Goal: Task Accomplishment & Management: Complete application form

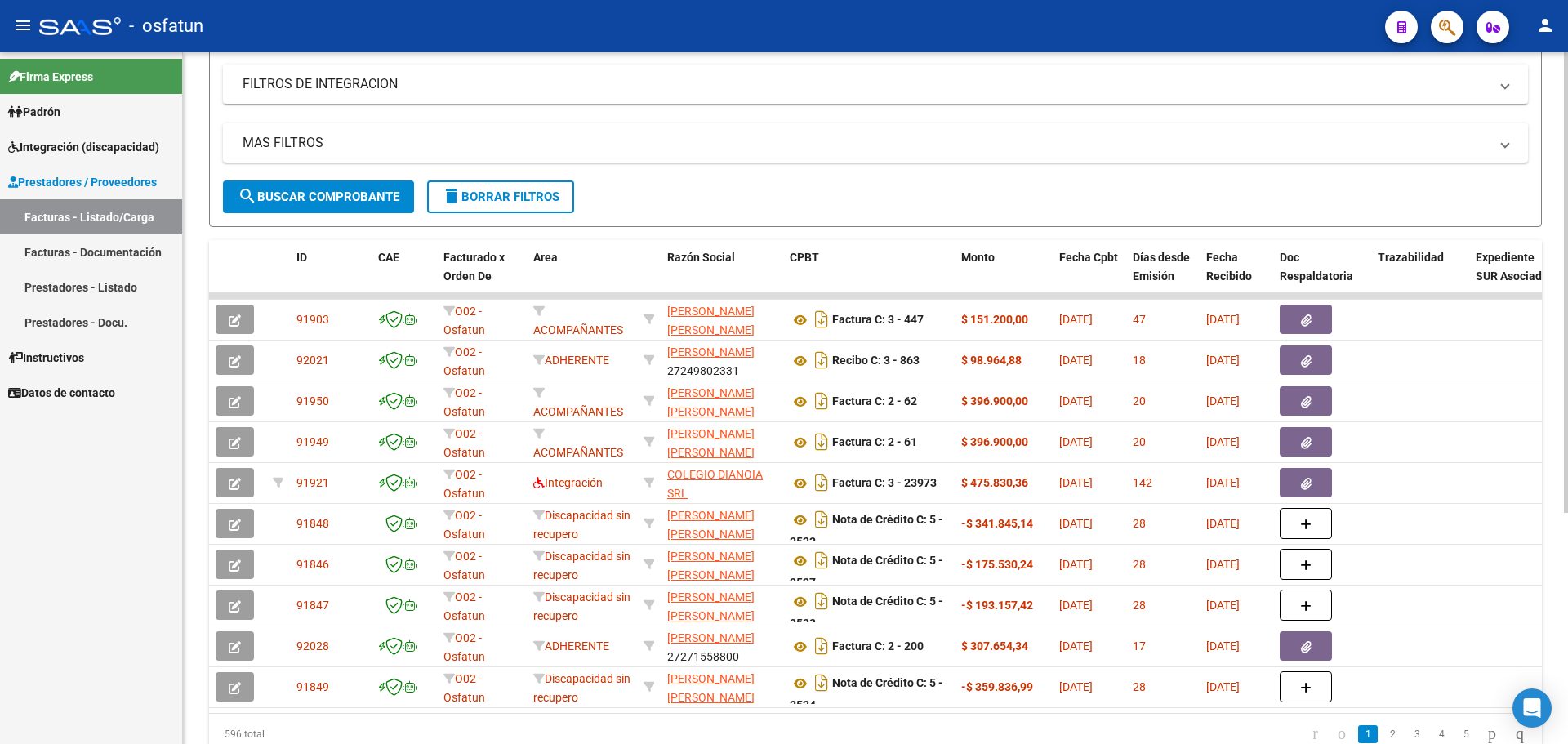
scroll to position [326, 0]
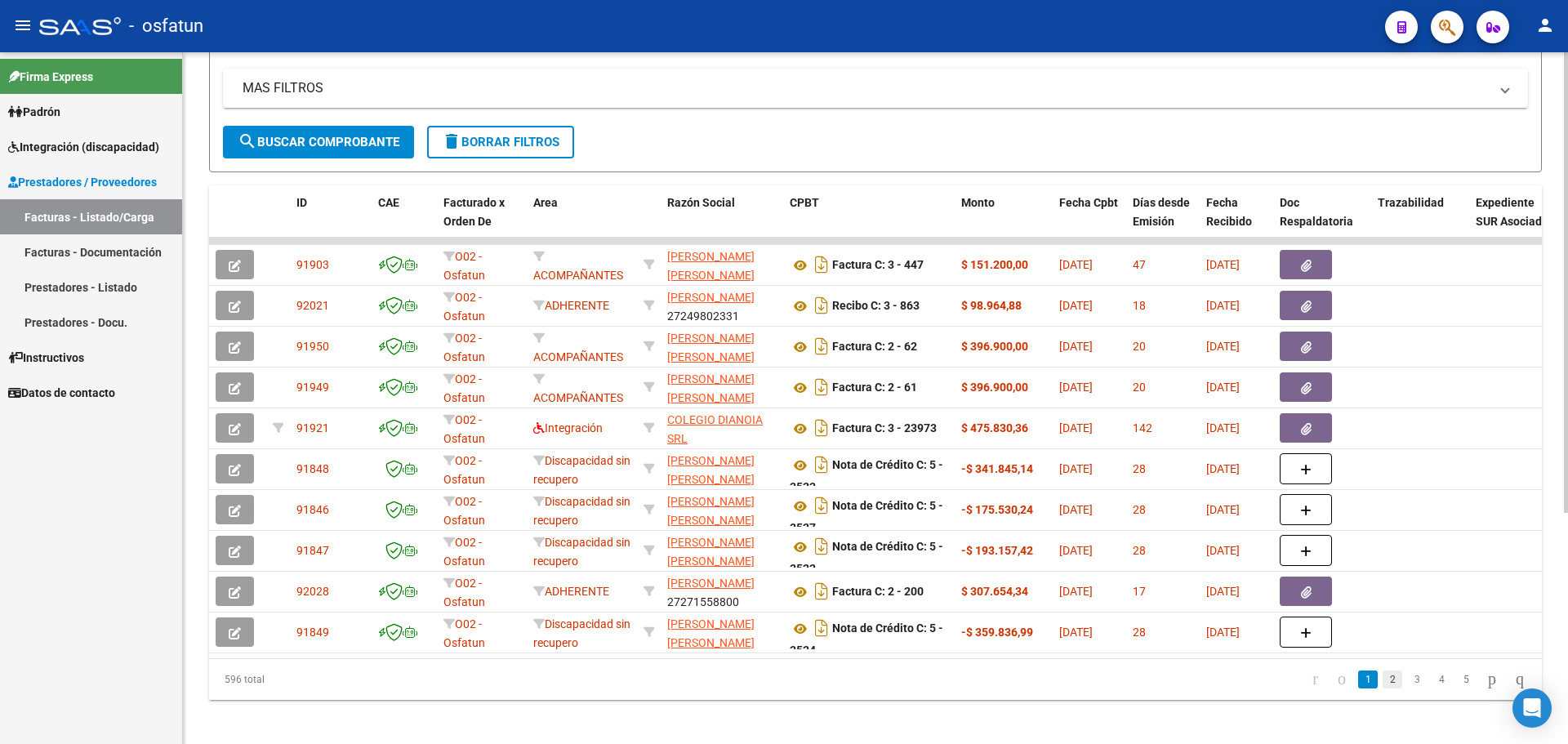
click at [1383, 688] on link "2" at bounding box center [1393, 679] width 19 height 18
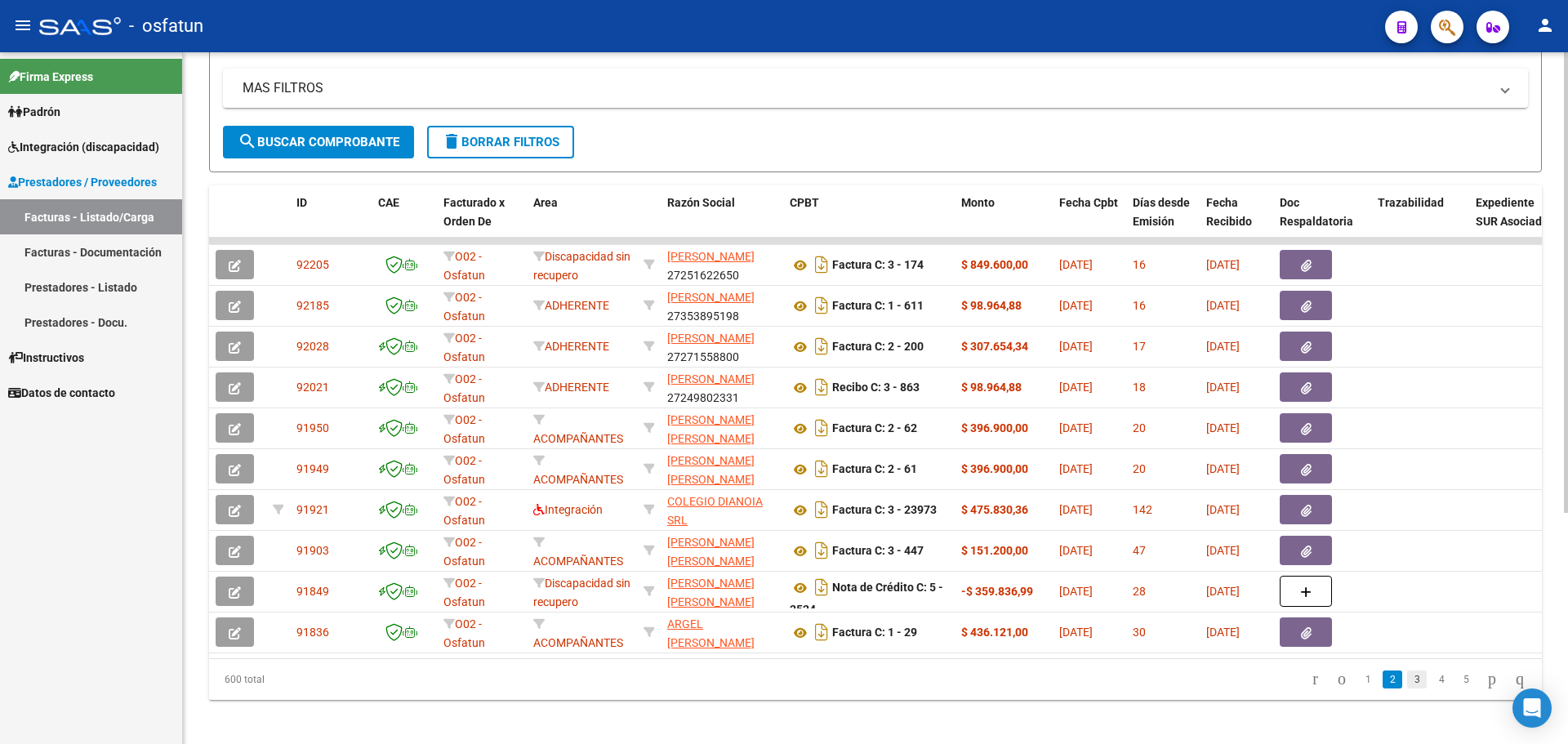
click at [1407, 688] on link "3" at bounding box center [1417, 679] width 19 height 18
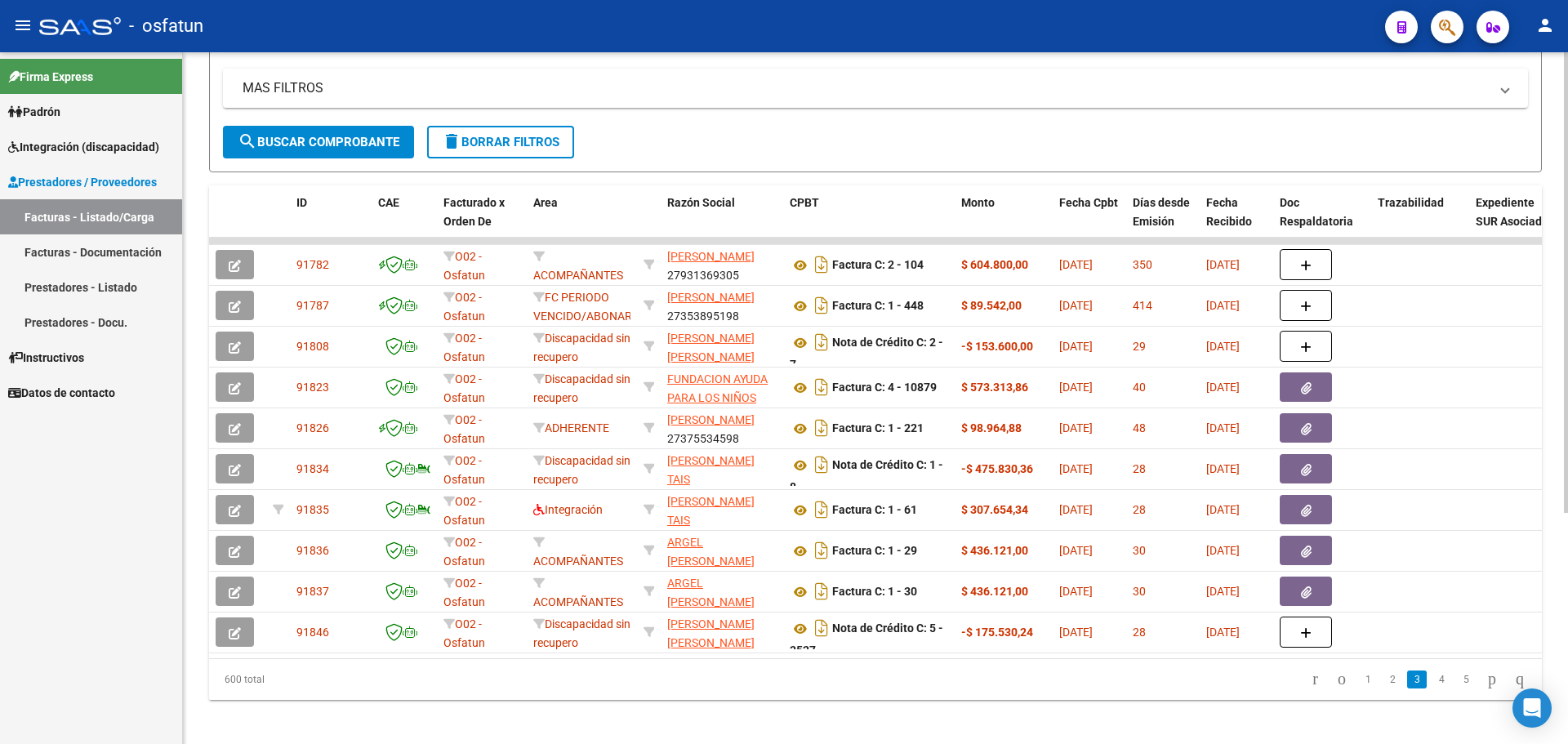
click at [44, 247] on link "Facturas - Documentación" at bounding box center [91, 252] width 182 height 35
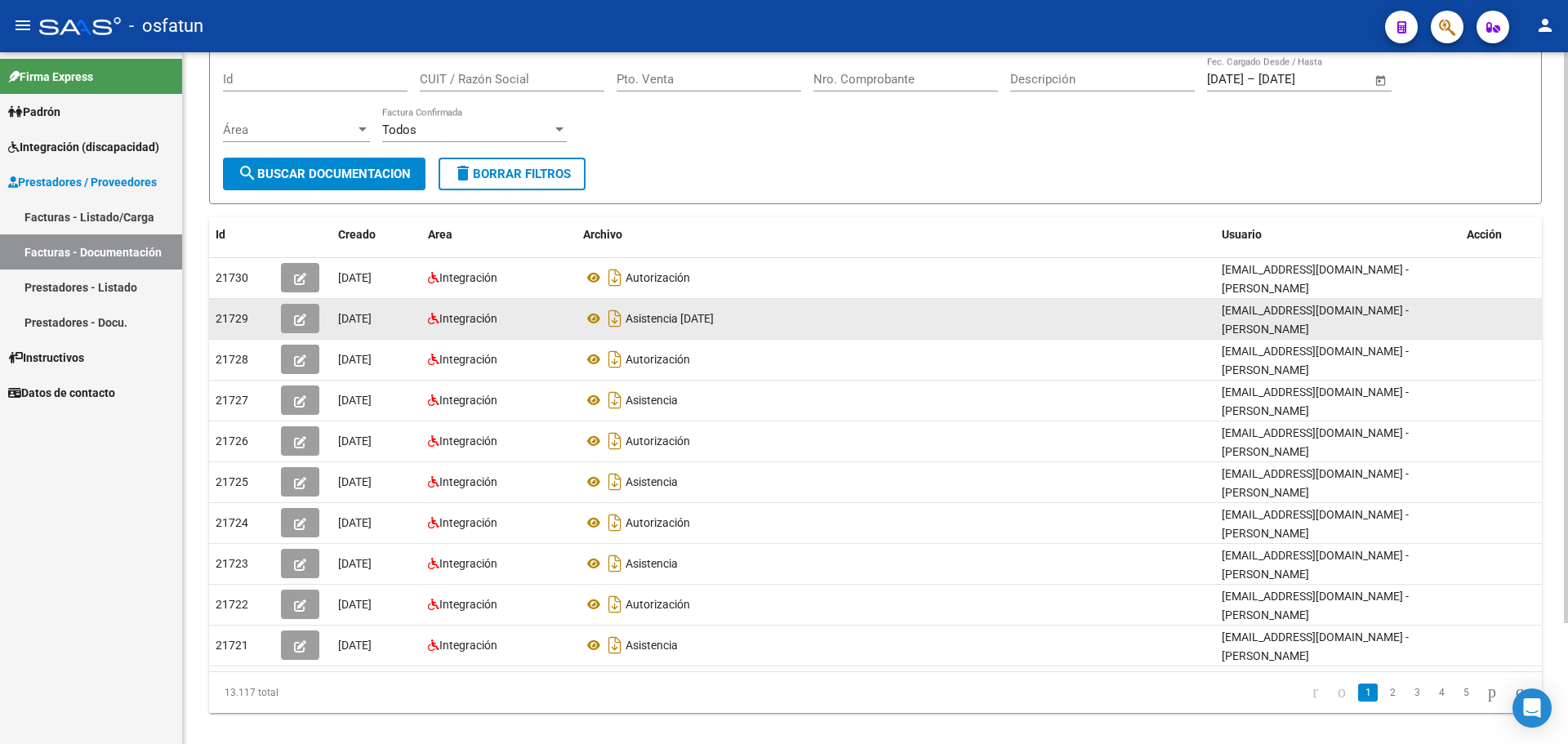
scroll to position [146, 0]
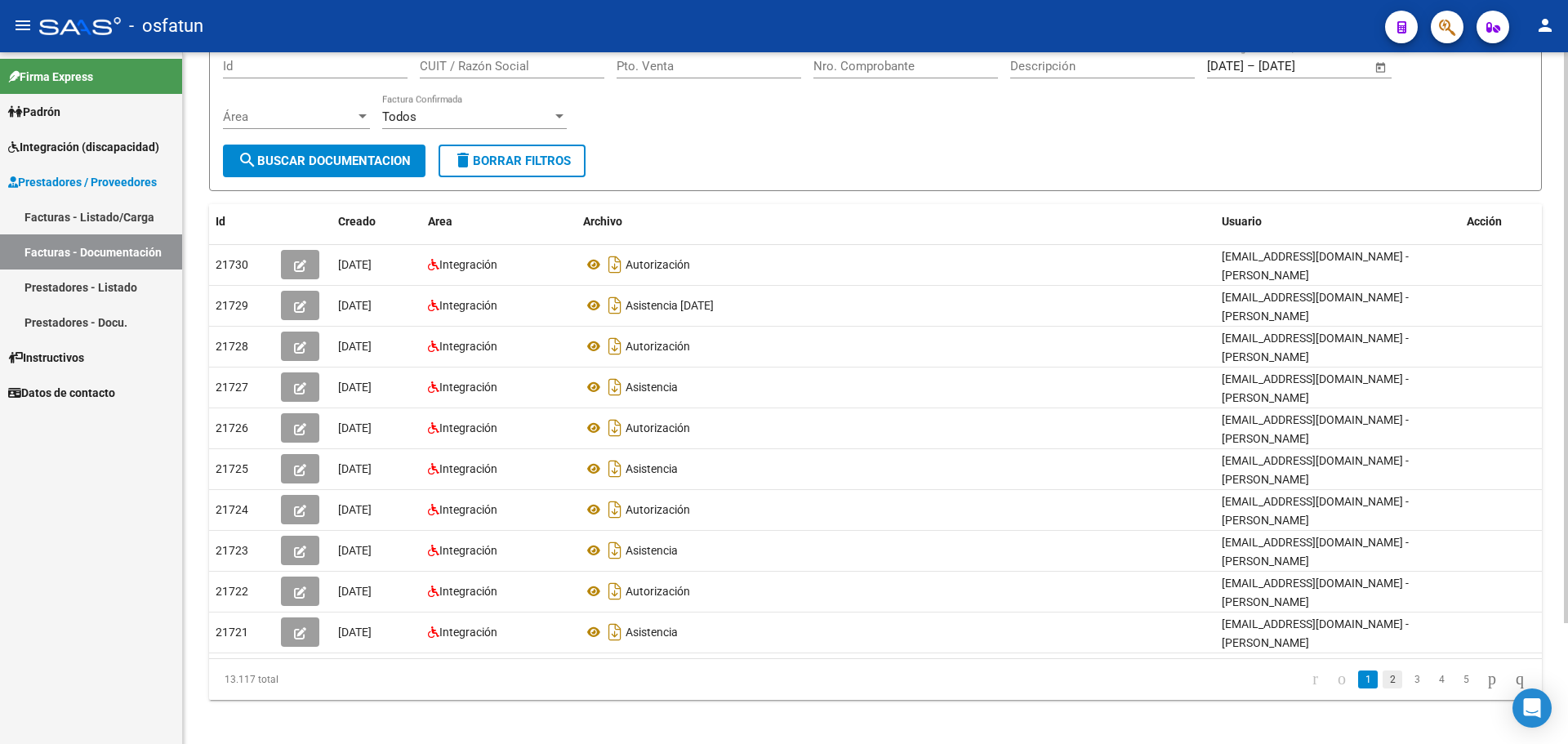
click at [1383, 670] on link "2" at bounding box center [1393, 679] width 19 height 18
click at [1407, 679] on link "3" at bounding box center [1417, 679] width 19 height 18
click at [1406, 679] on div "13.117 total 1 2 3 4 5" at bounding box center [876, 680] width 1333 height 41
click at [1432, 681] on link "4" at bounding box center [1441, 679] width 19 height 18
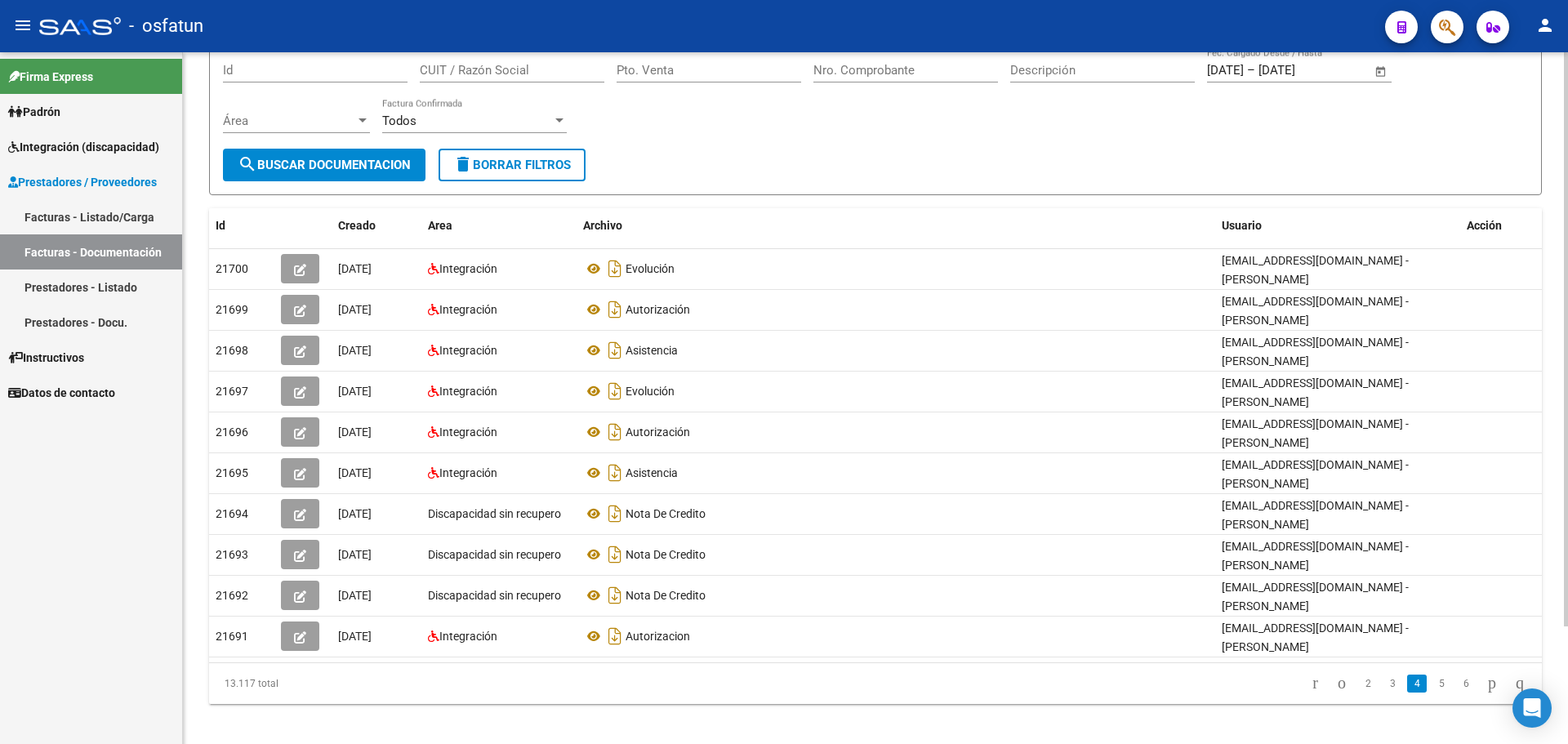
click at [1430, 681] on li "5" at bounding box center [1441, 684] width 24 height 28
click at [1432, 675] on link "5" at bounding box center [1441, 684] width 19 height 18
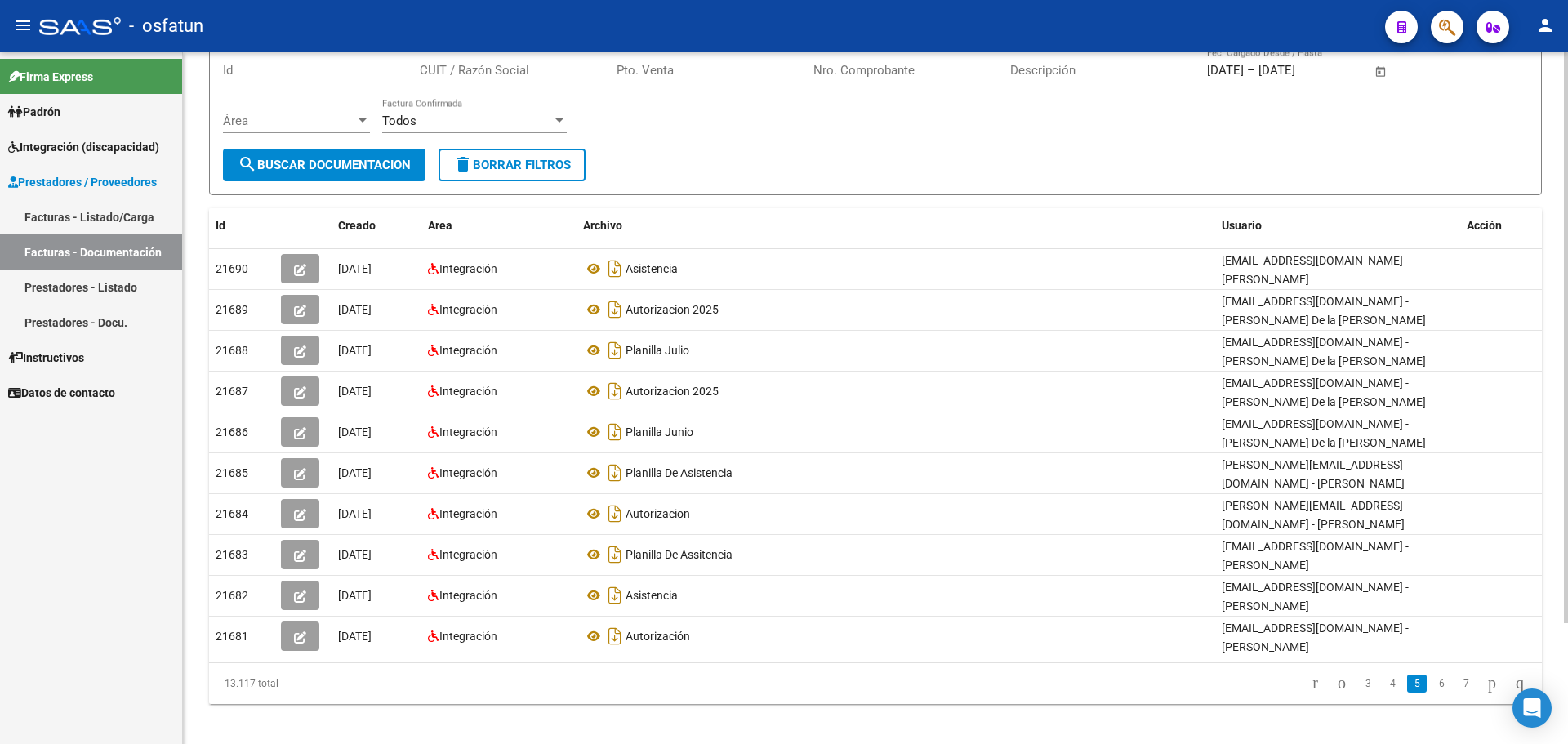
scroll to position [122, 0]
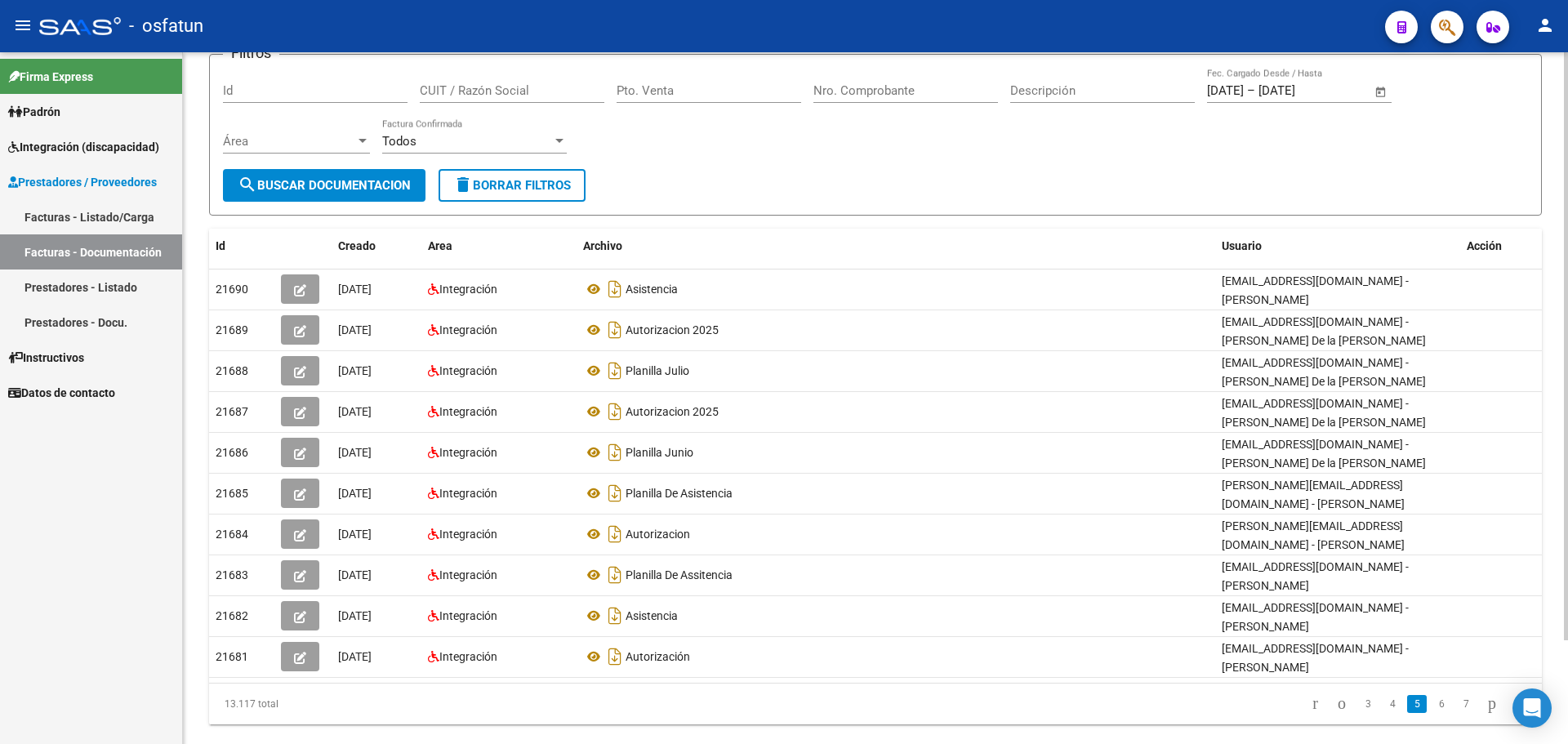
click at [83, 290] on link "Prestadores - Listado" at bounding box center [91, 287] width 182 height 35
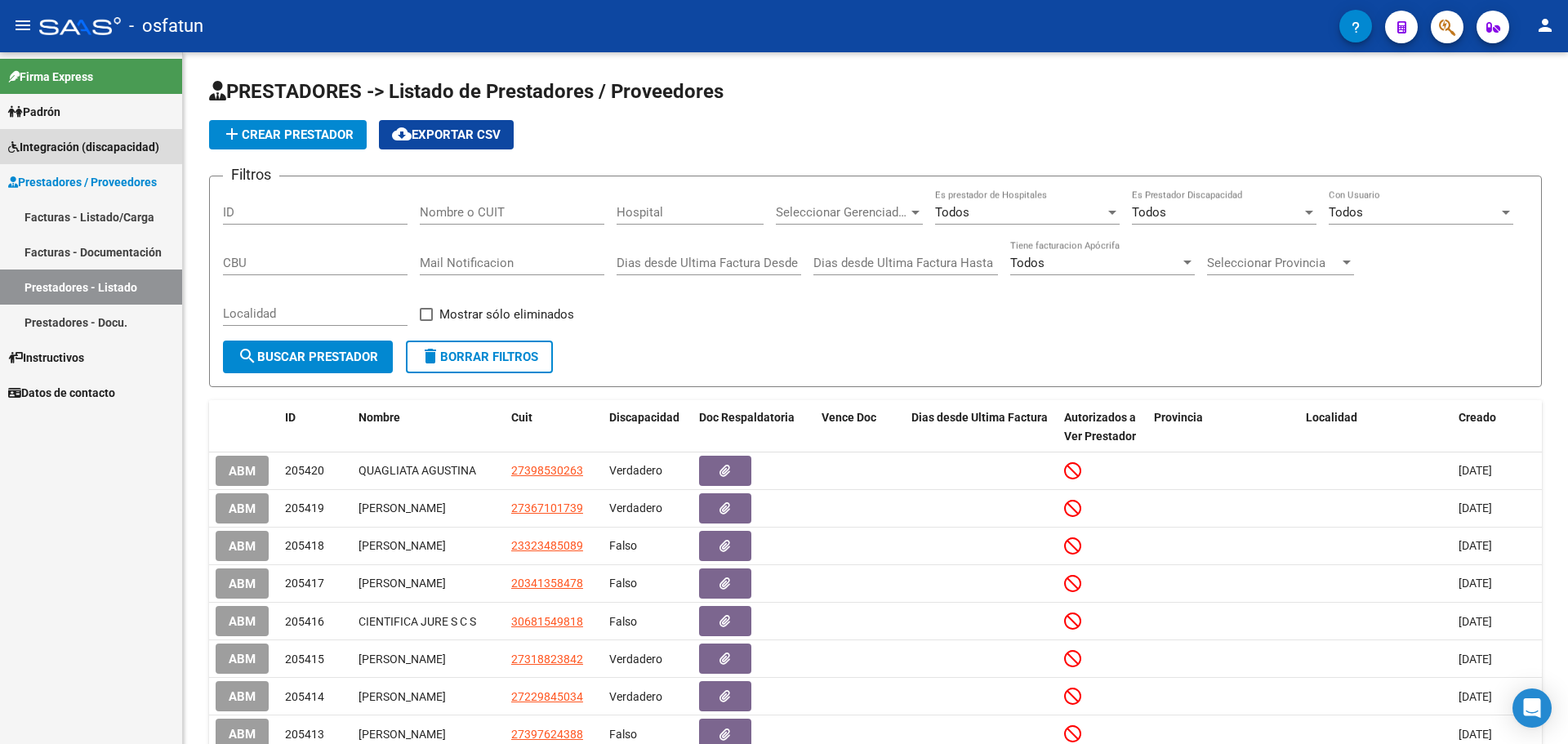
click at [73, 145] on span "Integración (discapacidad)" at bounding box center [83, 147] width 151 height 18
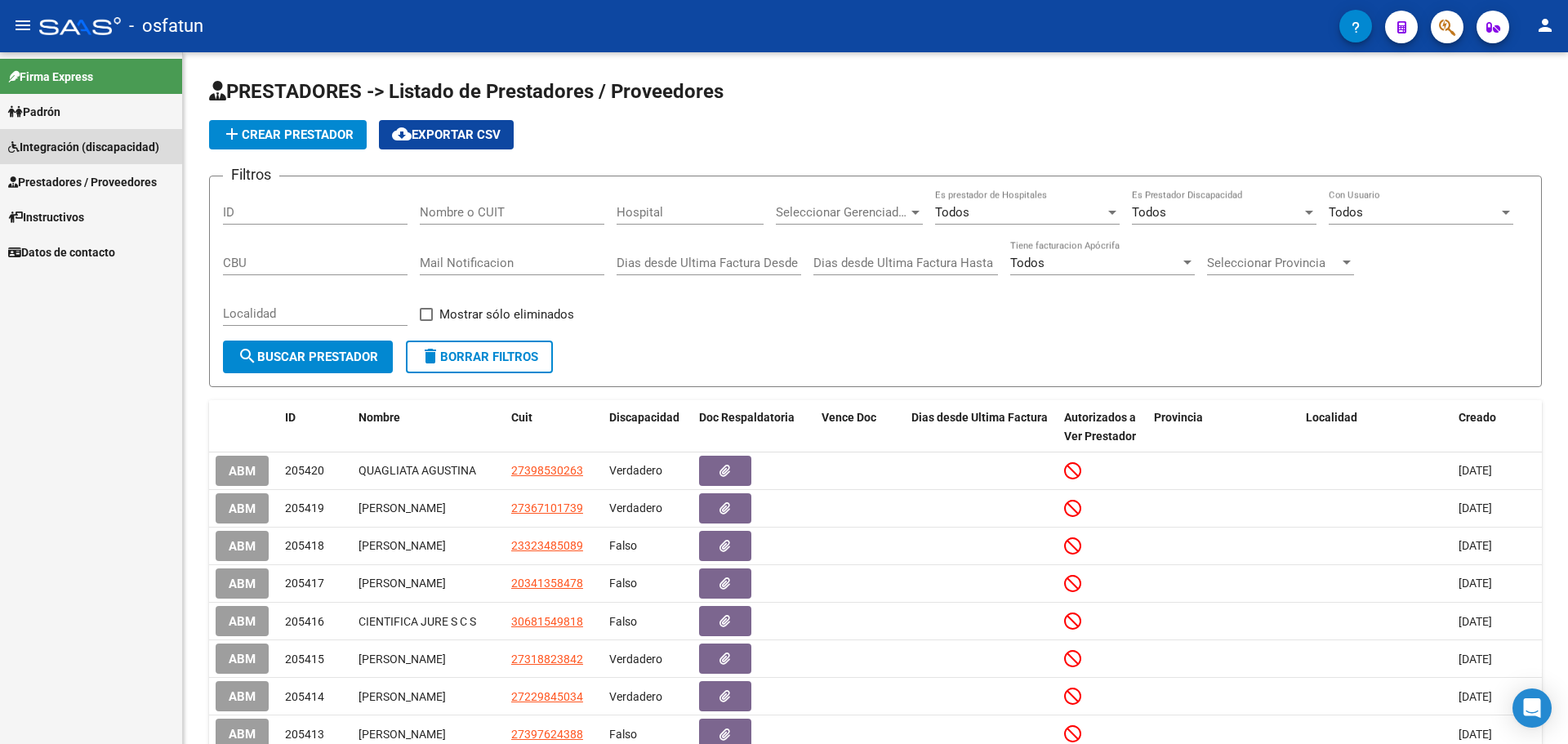
click at [73, 145] on span "Integración (discapacidad)" at bounding box center [83, 147] width 151 height 18
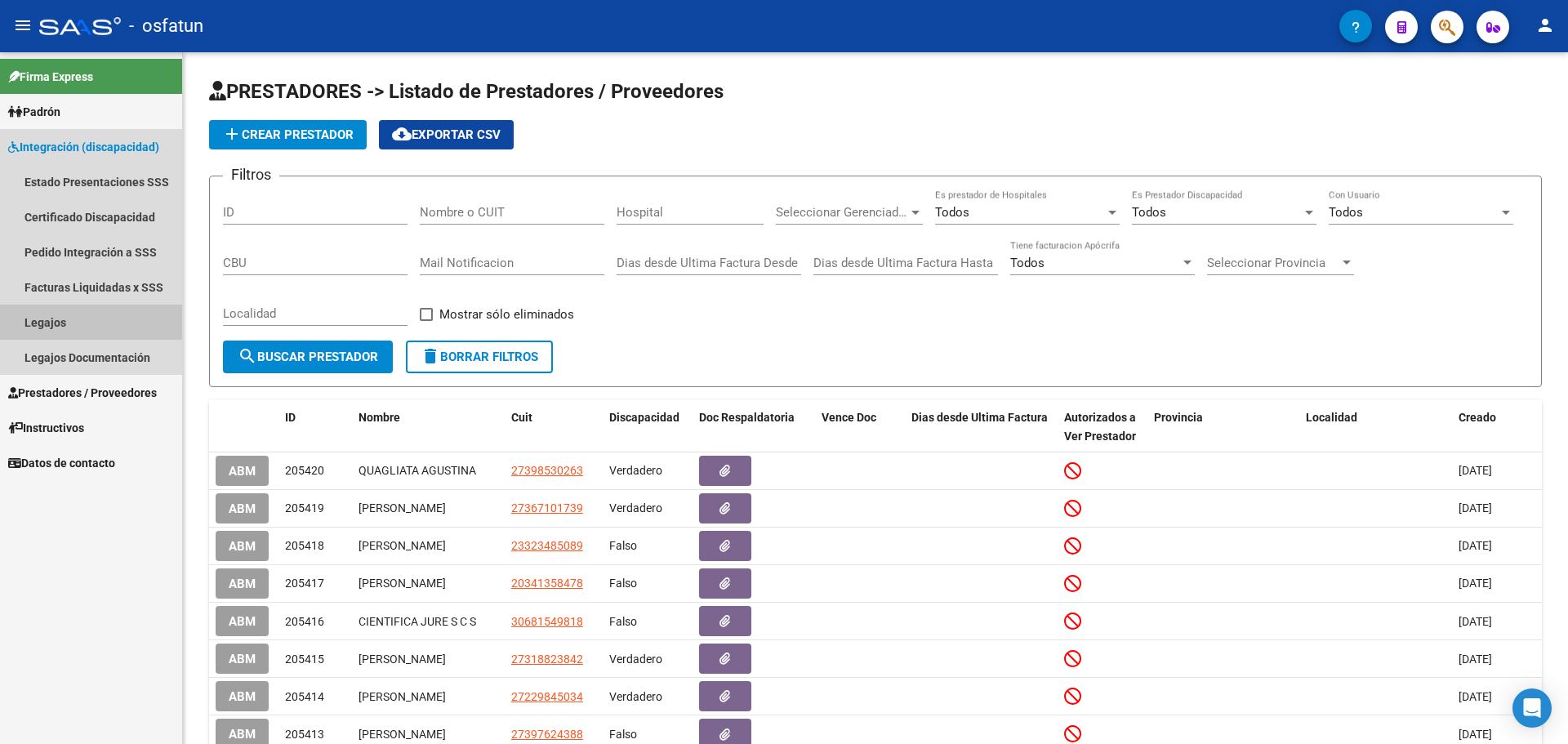
click at [89, 319] on link "Legajos" at bounding box center [91, 322] width 182 height 35
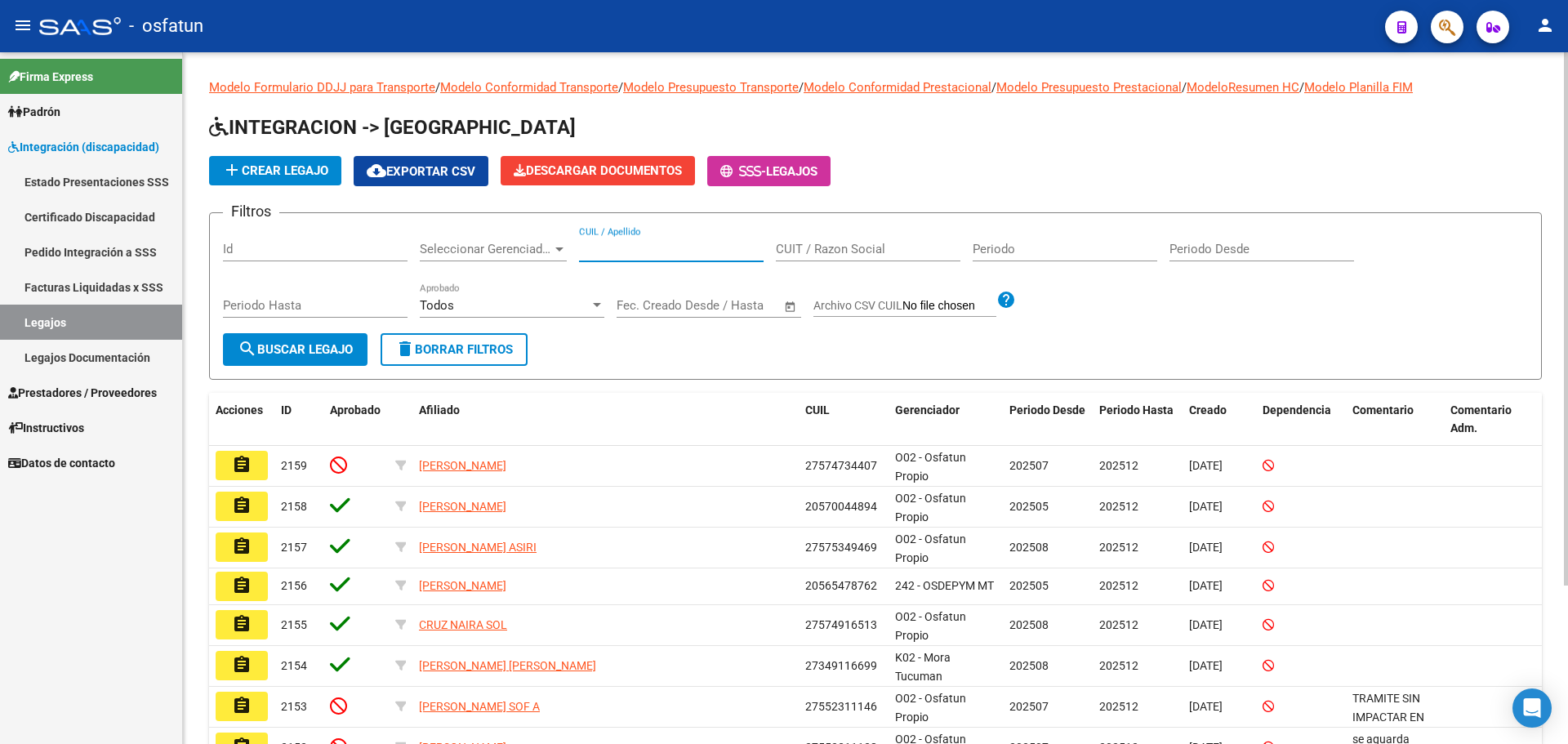
click at [662, 251] on input "CUIL / Apellido" at bounding box center [672, 248] width 185 height 15
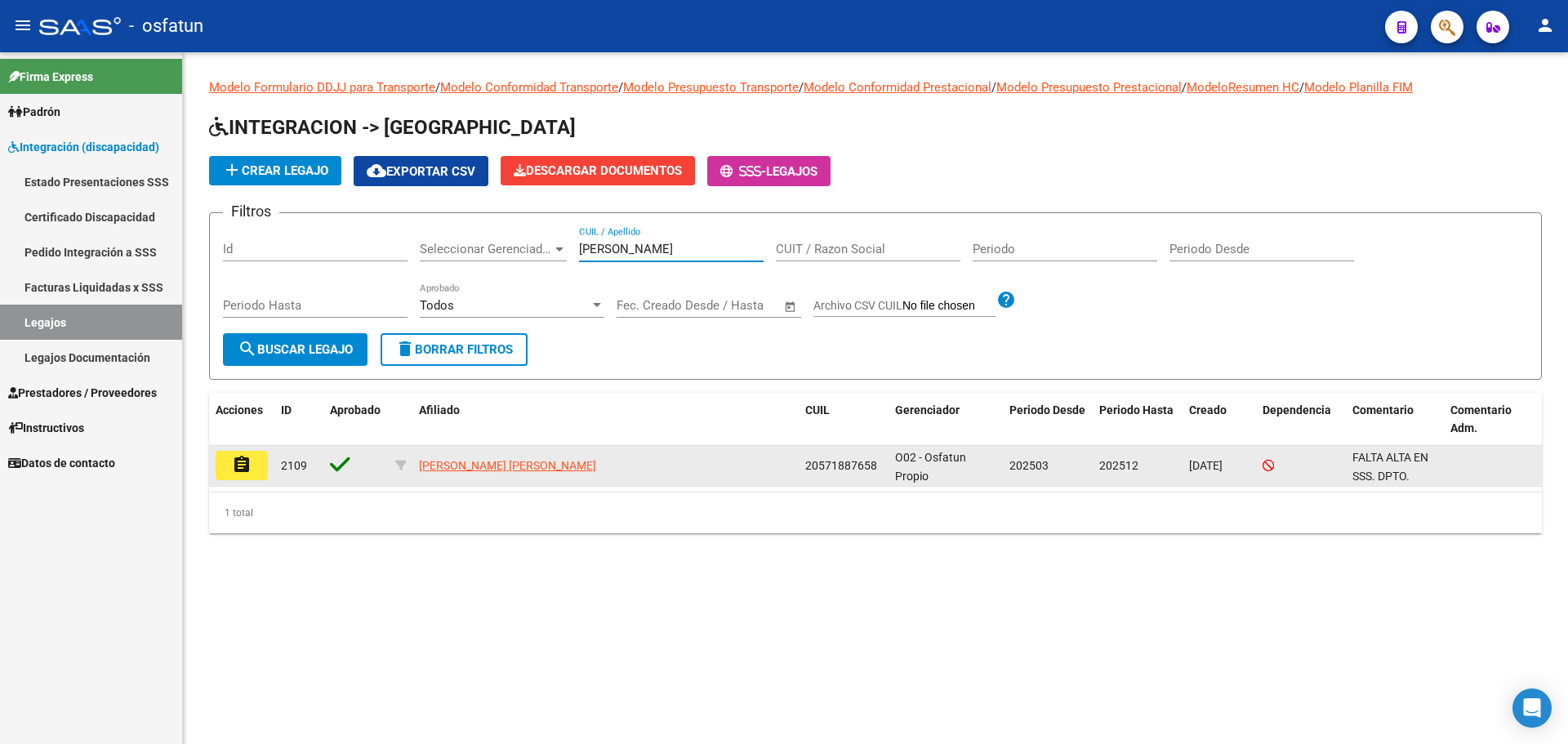
type input "[PERSON_NAME]"
click at [251, 465] on button "assignment" at bounding box center [242, 465] width 53 height 29
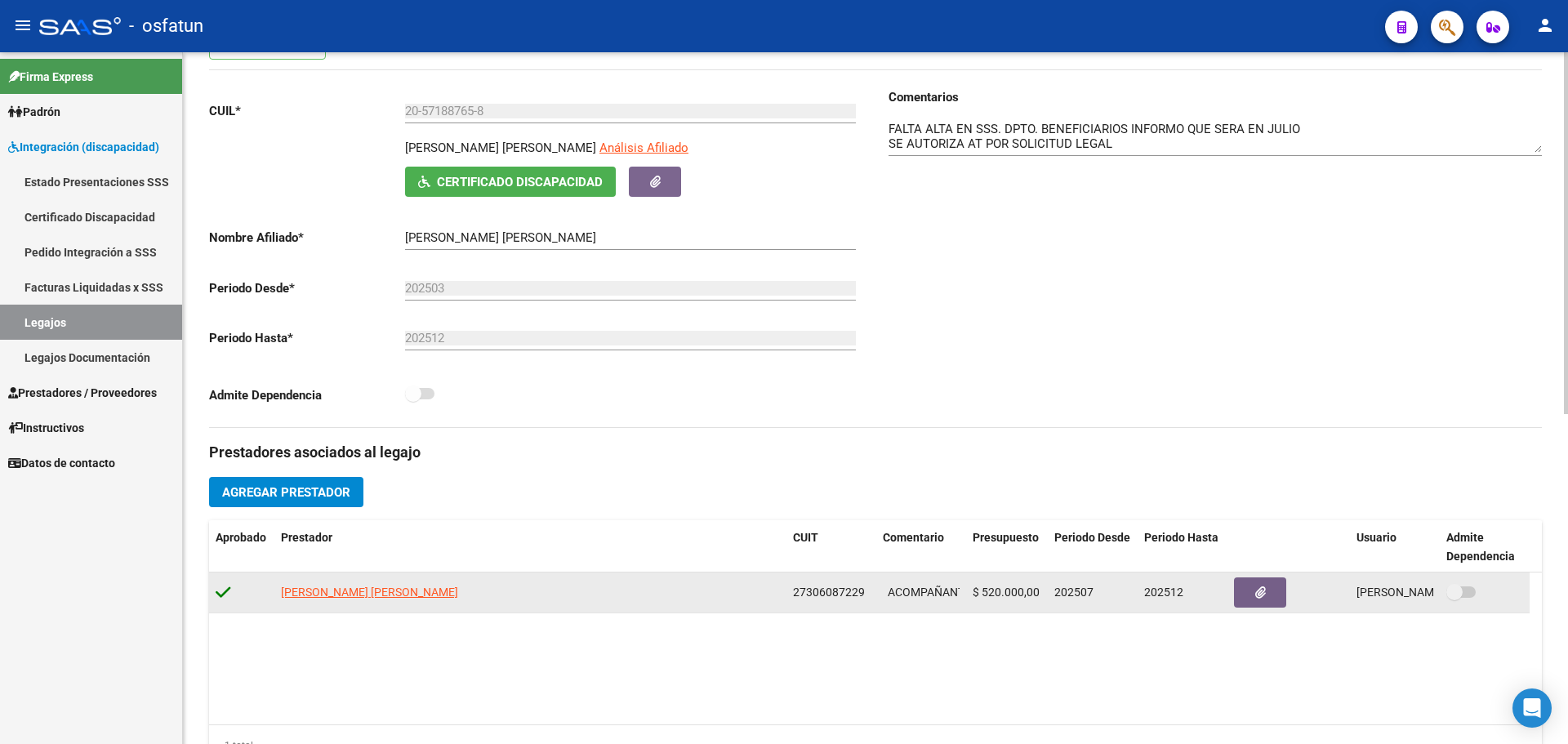
scroll to position [245, 0]
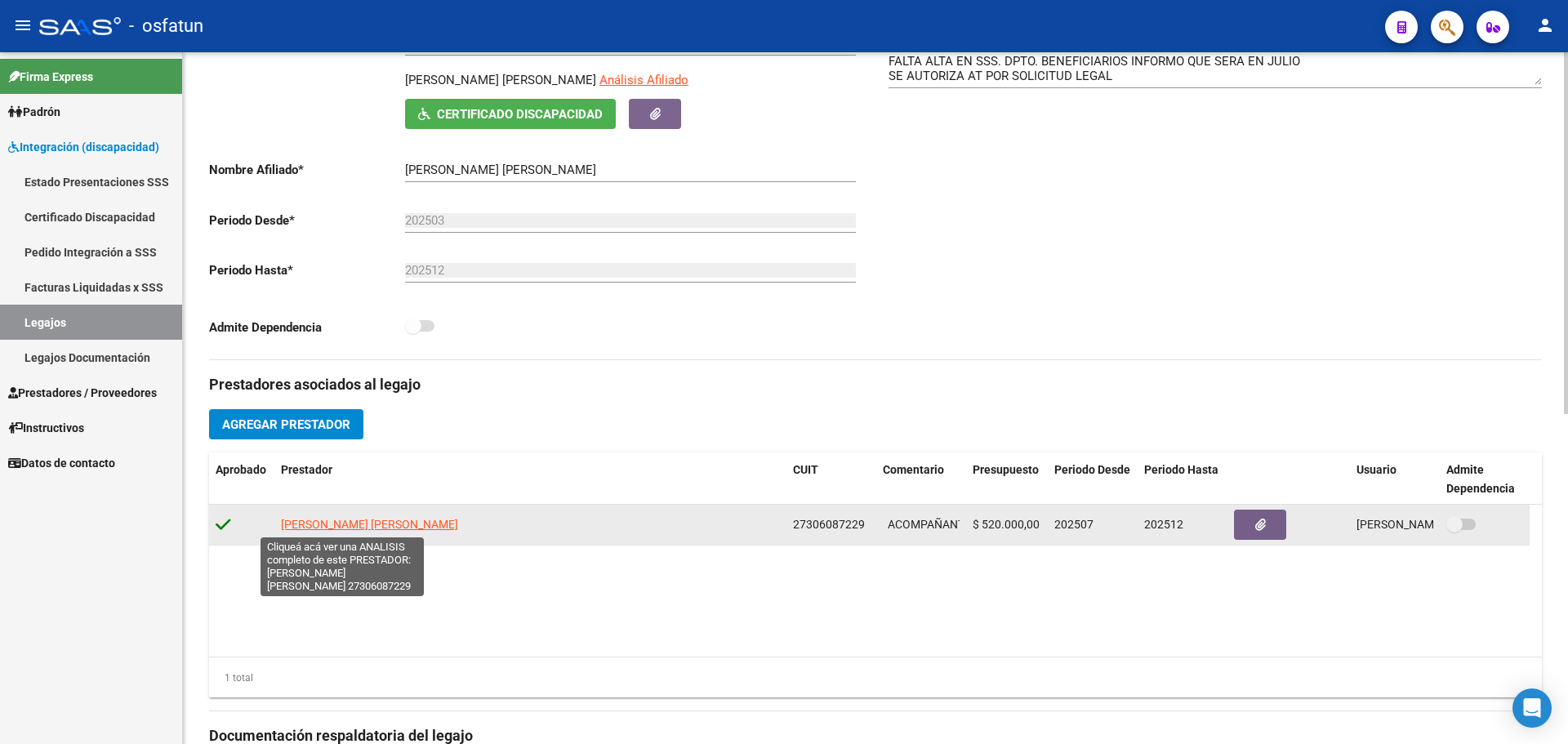
click at [321, 522] on span "[PERSON_NAME] [PERSON_NAME]" at bounding box center [369, 524] width 177 height 13
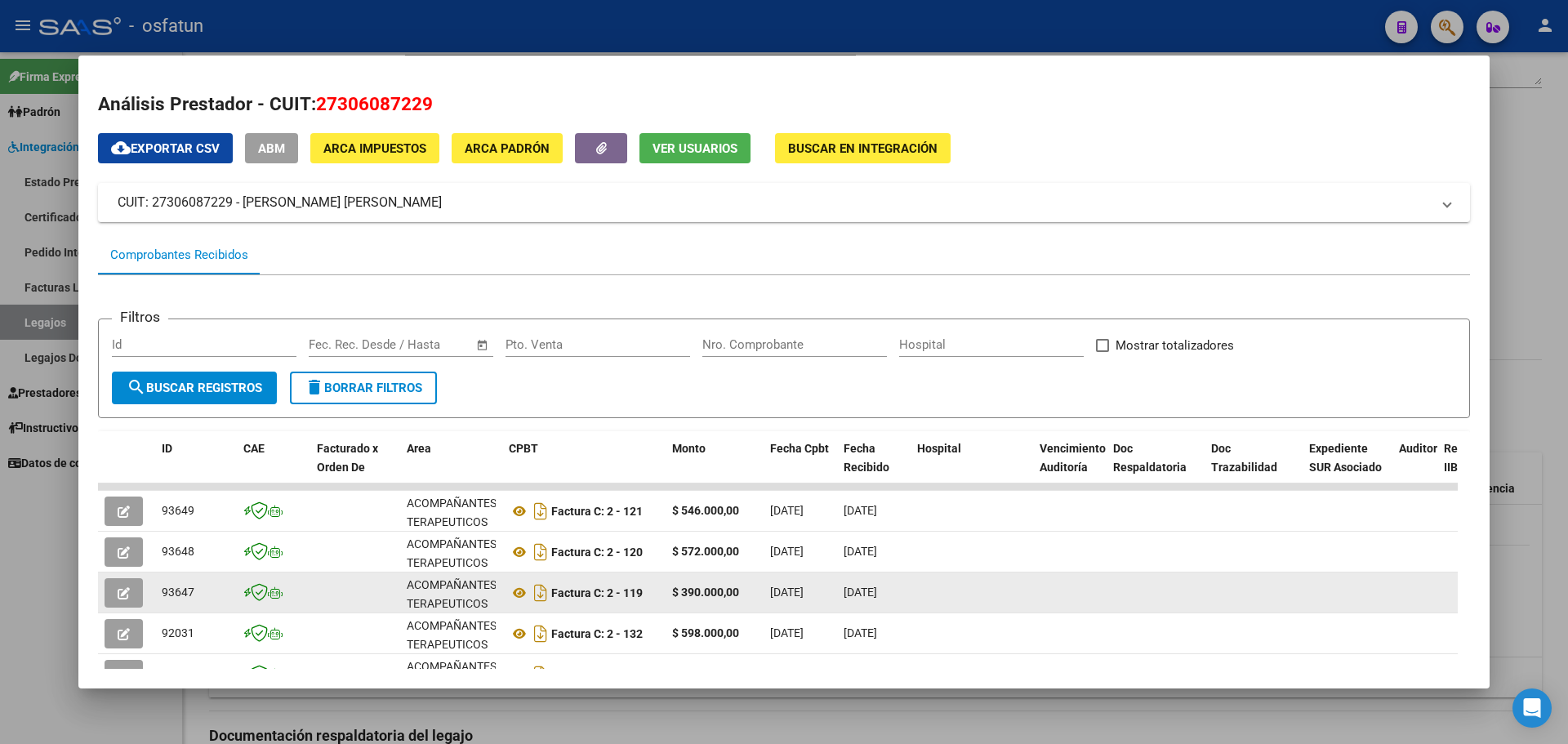
click at [1091, 606] on datatable-body-cell at bounding box center [1069, 592] width 73 height 40
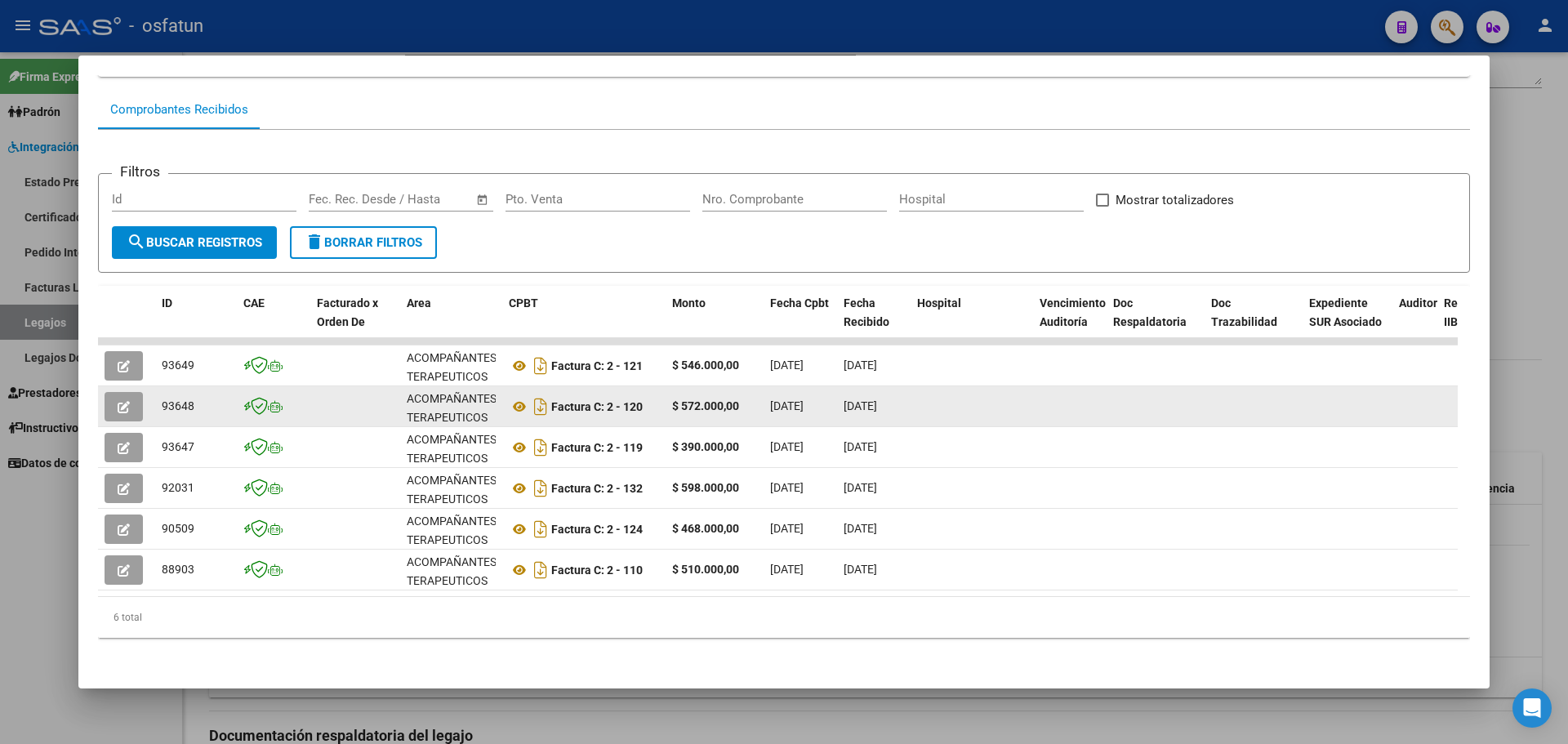
scroll to position [158, 0]
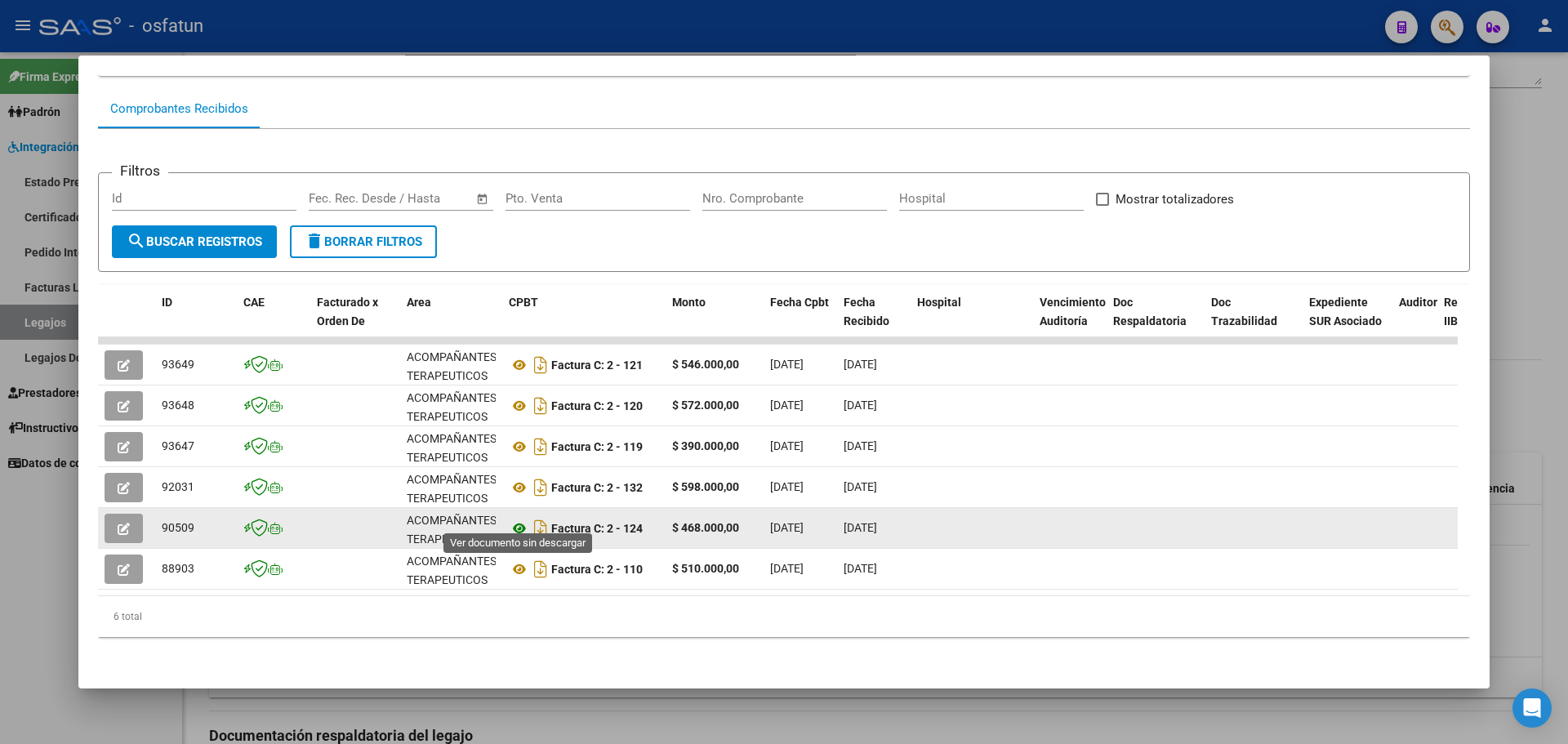
click at [524, 519] on icon at bounding box center [519, 529] width 21 height 19
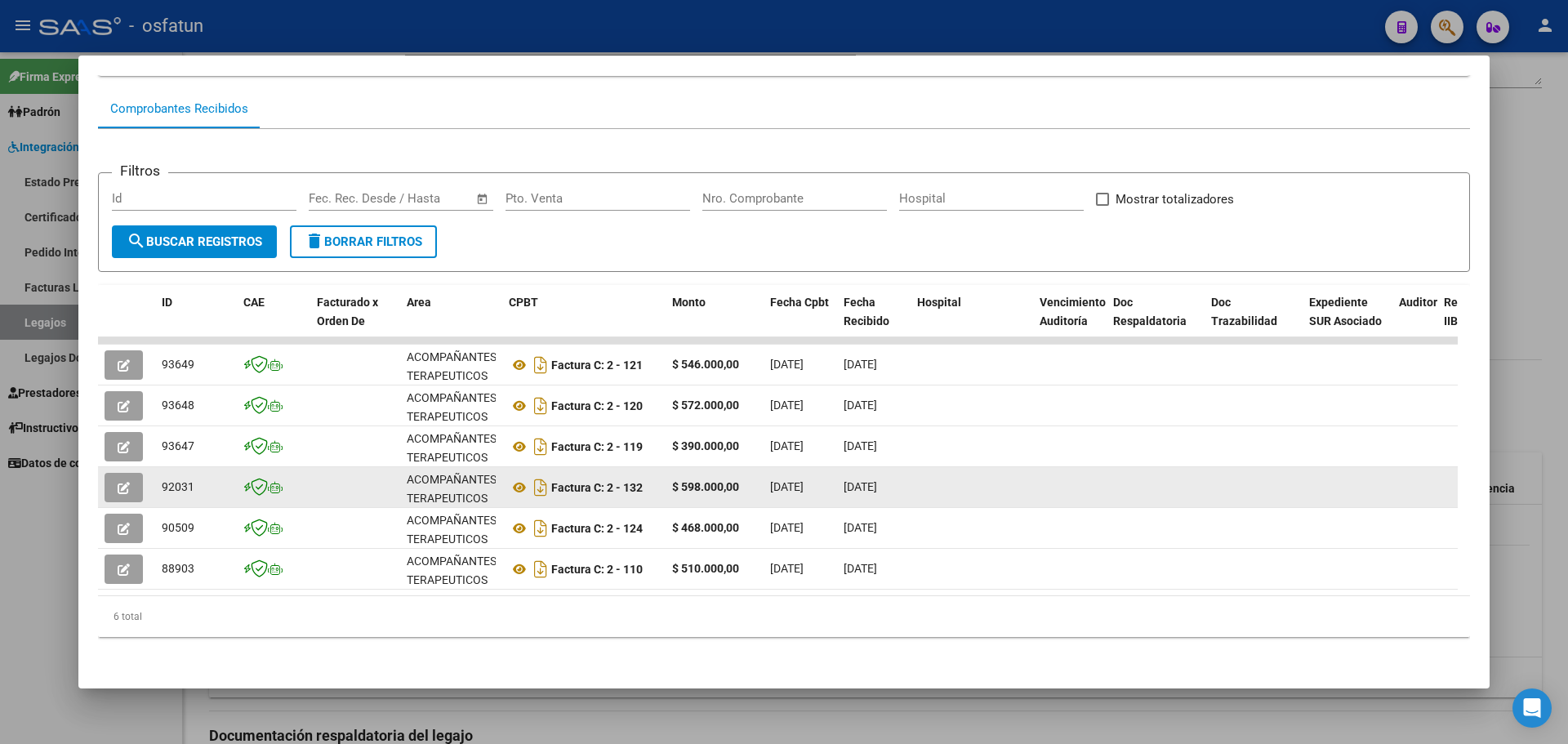
click at [128, 482] on icon "button" at bounding box center [124, 488] width 13 height 13
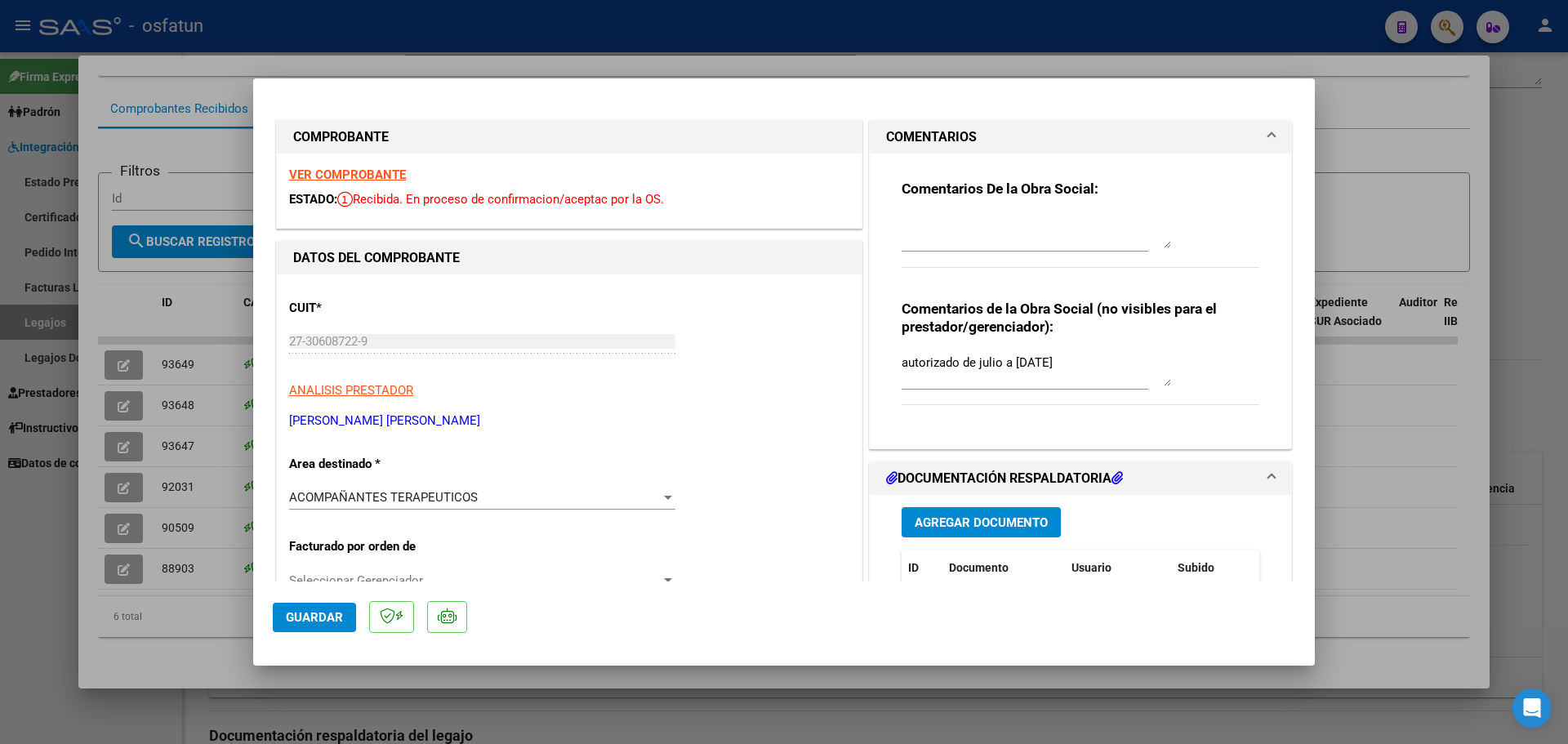
click at [1536, 134] on div at bounding box center [784, 372] width 1568 height 744
type input "$ 0,00"
